Goal: Information Seeking & Learning: Learn about a topic

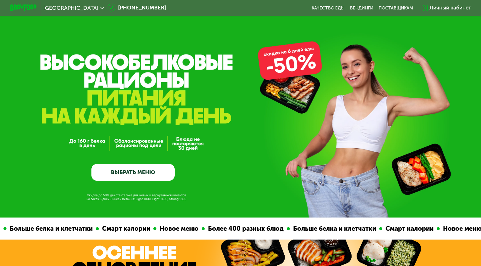
click at [138, 171] on link "ВЫБРАТЬ МЕНЮ" at bounding box center [133, 172] width 83 height 17
click at [141, 168] on link "ВЫБРАТЬ МЕНЮ" at bounding box center [133, 172] width 83 height 17
click at [125, 165] on link "ВЫБРАТЬ МЕНЮ" at bounding box center [133, 172] width 83 height 17
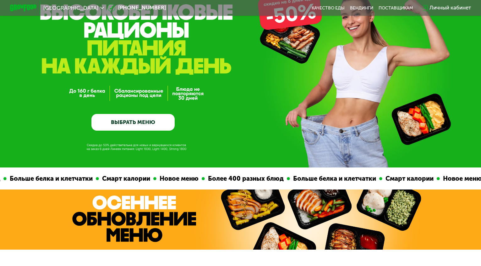
scroll to position [141, 0]
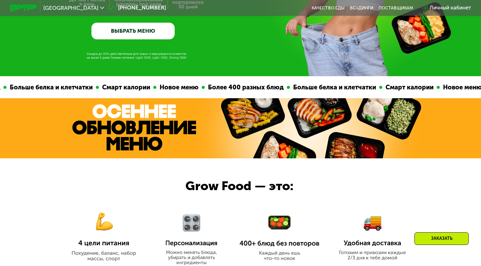
click at [141, 141] on img at bounding box center [134, 127] width 124 height 47
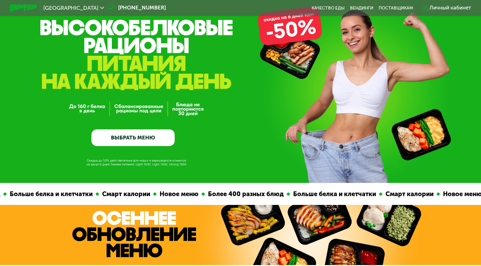
scroll to position [23, 0]
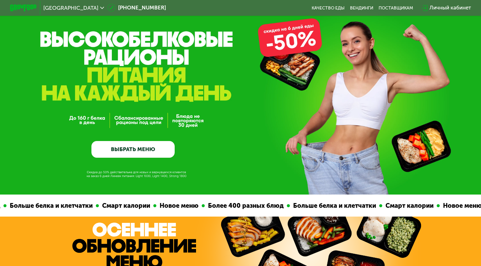
click at [54, 8] on span "[GEOGRAPHIC_DATA]" at bounding box center [70, 7] width 55 height 5
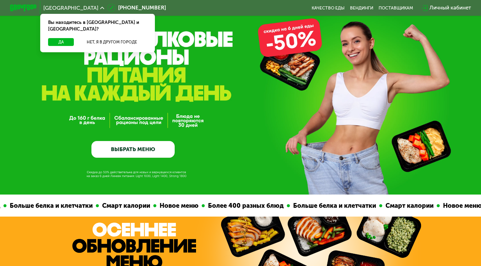
click at [54, 8] on span "[GEOGRAPHIC_DATA]" at bounding box center [70, 7] width 55 height 5
click at [58, 38] on button "Да" at bounding box center [61, 42] width 26 height 8
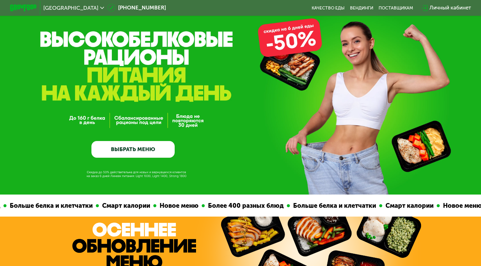
click at [130, 149] on link "ВЫБРАТЬ МЕНЮ" at bounding box center [133, 149] width 83 height 17
click at [321, 8] on link "Качество еды" at bounding box center [328, 7] width 33 height 5
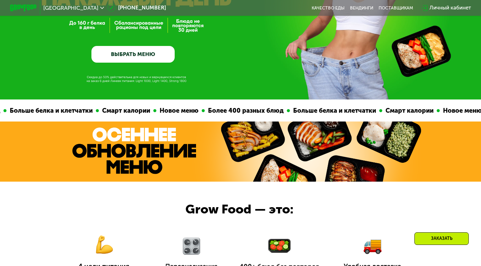
scroll to position [134, 0]
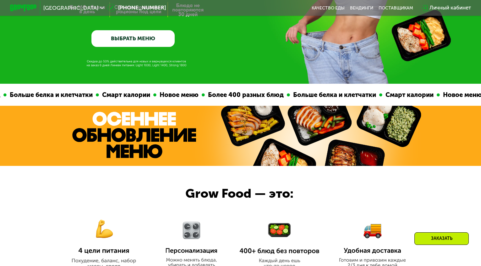
click at [210, 139] on div at bounding box center [240, 136] width 481 height 60
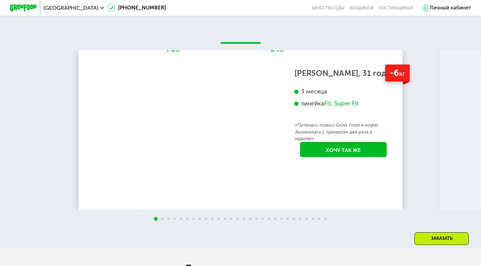
scroll to position [1199, 0]
